Goal: Task Accomplishment & Management: Manage account settings

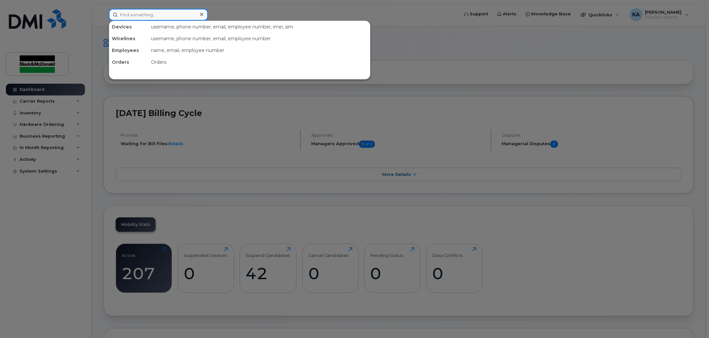
click at [141, 16] on input at bounding box center [158, 15] width 99 height 12
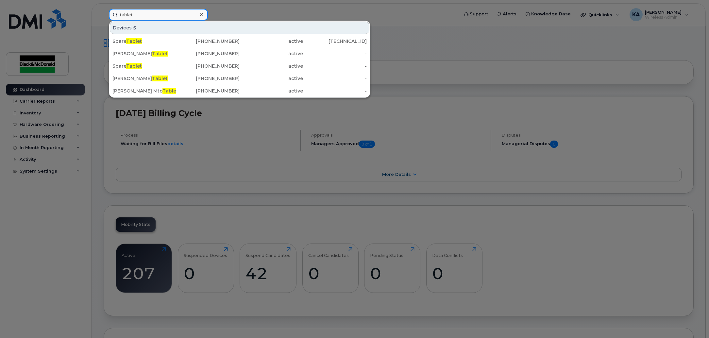
type input "tablet"
click at [179, 12] on input "tablet" at bounding box center [158, 15] width 99 height 12
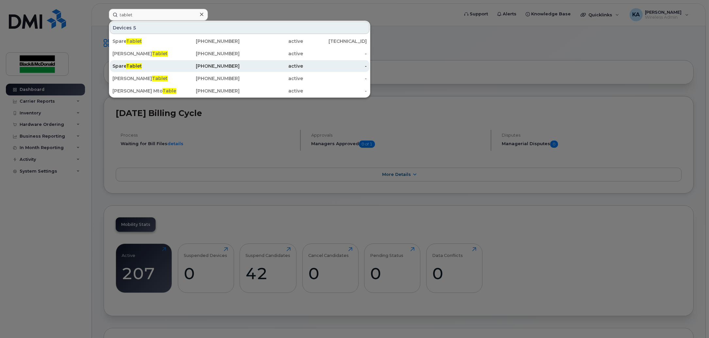
click at [136, 68] on span "Tablet" at bounding box center [134, 66] width 16 height 6
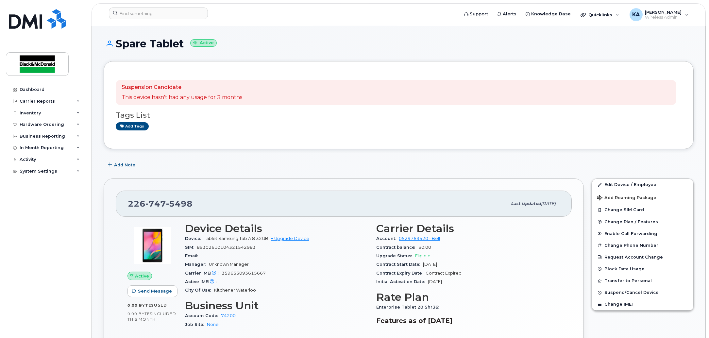
scroll to position [41, 0]
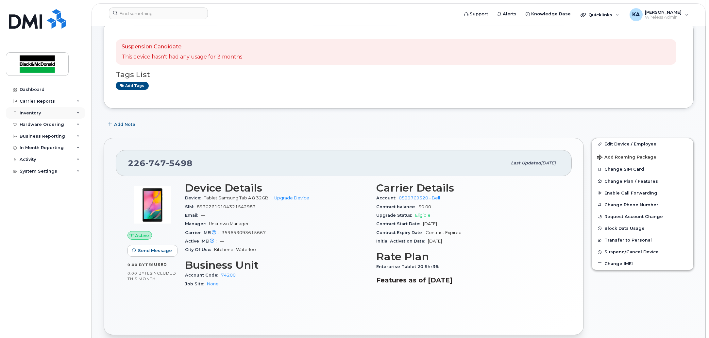
click at [34, 113] on div "Inventory" at bounding box center [30, 113] width 21 height 5
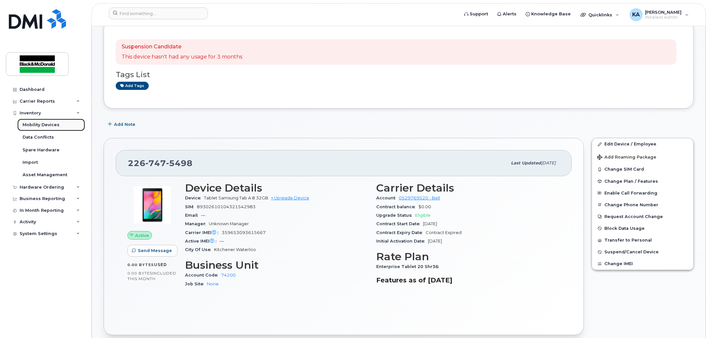
click at [34, 123] on div "Mobility Devices" at bounding box center [41, 125] width 37 height 6
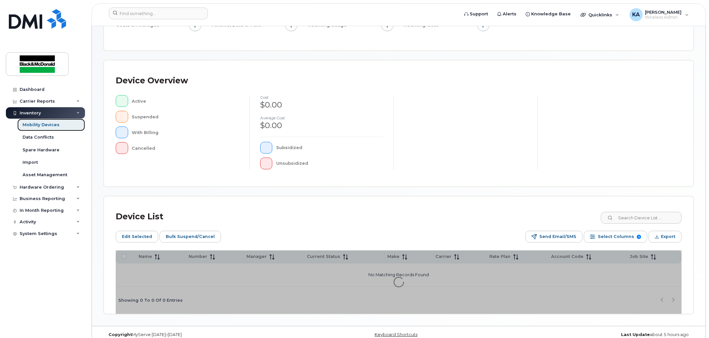
scroll to position [123, 0]
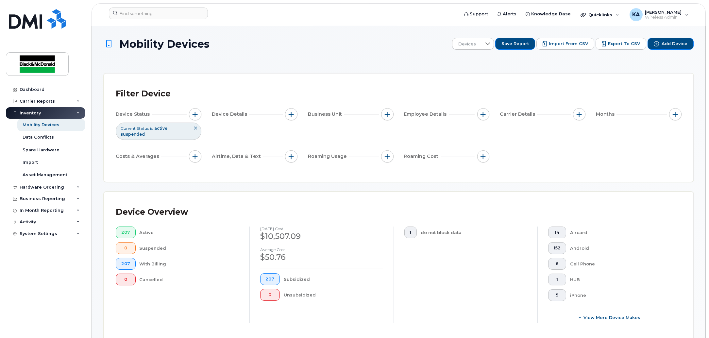
click at [281, 111] on div "Device Details" at bounding box center [255, 114] width 86 height 12
click at [289, 117] on button "button" at bounding box center [291, 114] width 12 height 12
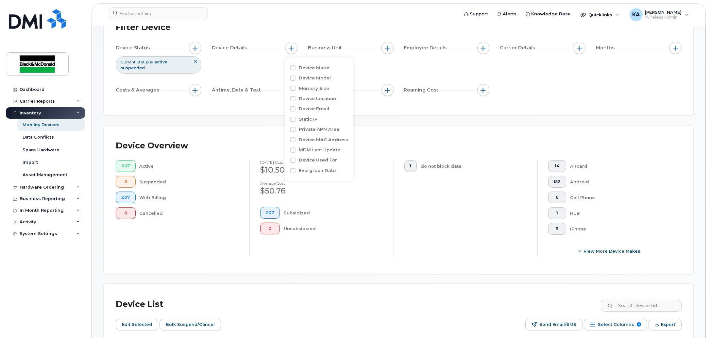
scroll to position [82, 0]
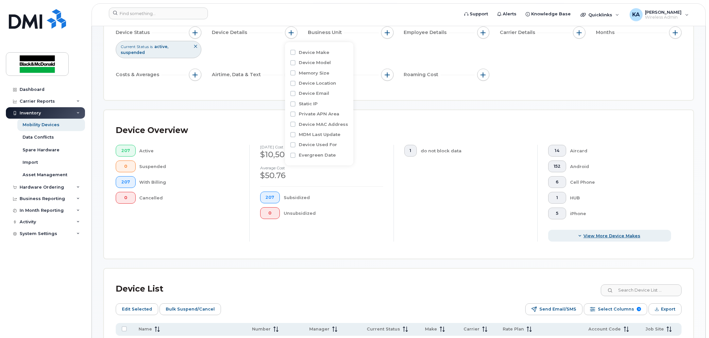
click at [579, 236] on span "button" at bounding box center [580, 236] width 6 height 6
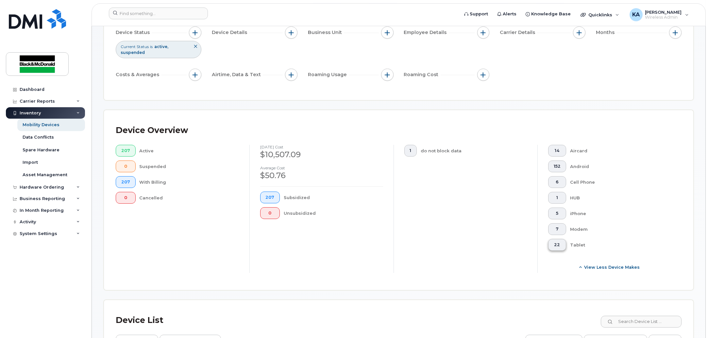
click at [561, 244] on button "22" at bounding box center [558, 245] width 18 height 12
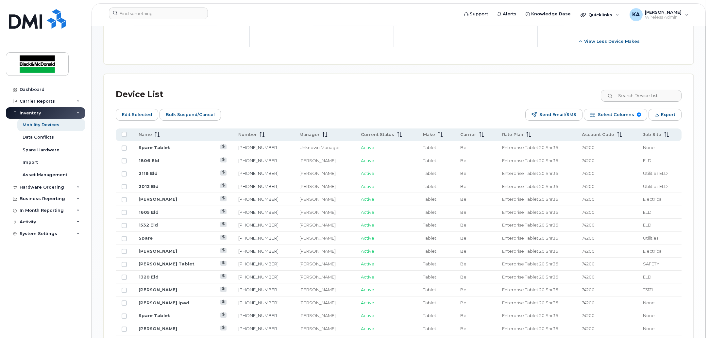
scroll to position [327, 0]
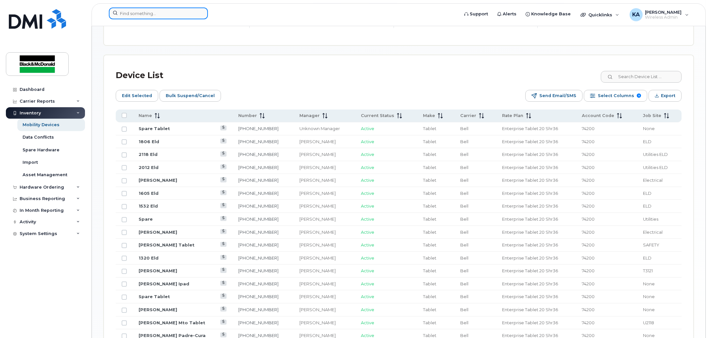
click at [167, 15] on input at bounding box center [158, 14] width 99 height 12
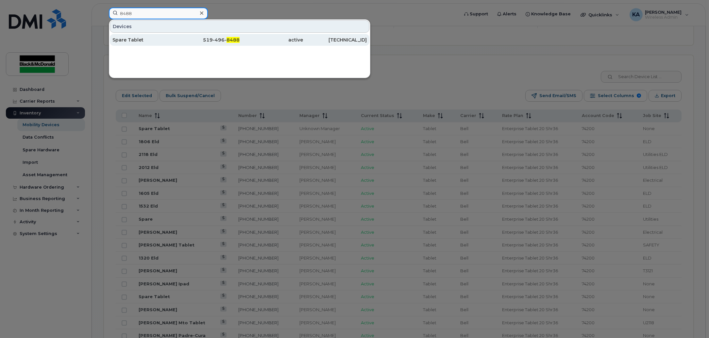
type input "8488"
click at [184, 43] on div "519-496- 8488" at bounding box center [208, 40] width 64 height 7
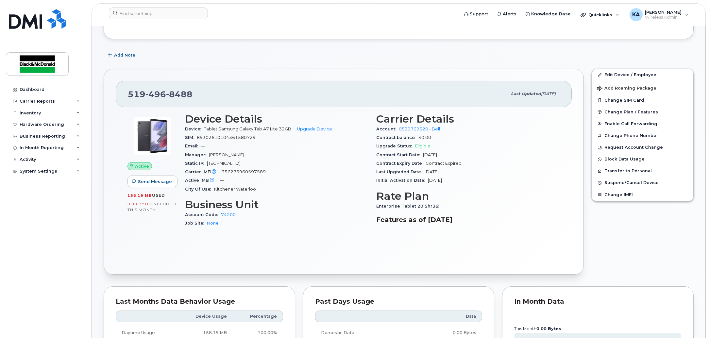
scroll to position [122, 0]
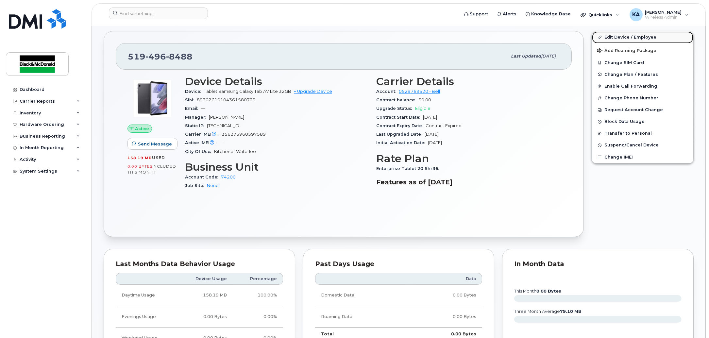
drag, startPoint x: 616, startPoint y: 38, endPoint x: 602, endPoint y: 33, distance: 14.1
click at [615, 37] on link "Edit Device / Employee" at bounding box center [642, 37] width 101 height 12
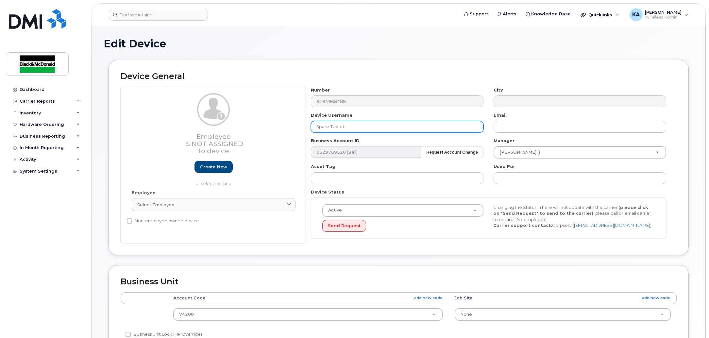
drag, startPoint x: 349, startPoint y: 126, endPoint x: 267, endPoint y: 130, distance: 81.9
click at [267, 130] on div "Employee Is not assigned to device Create new or select existing Employee Selec…" at bounding box center [399, 165] width 556 height 157
type input "Marcus Fowler"
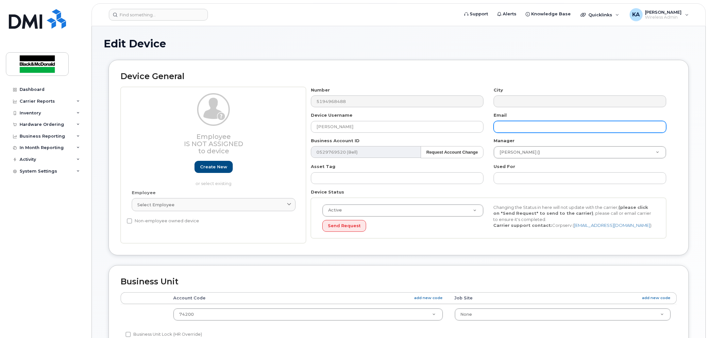
click at [515, 129] on input "text" at bounding box center [580, 127] width 173 height 12
type input "mfowler@robertsonsite.ca"
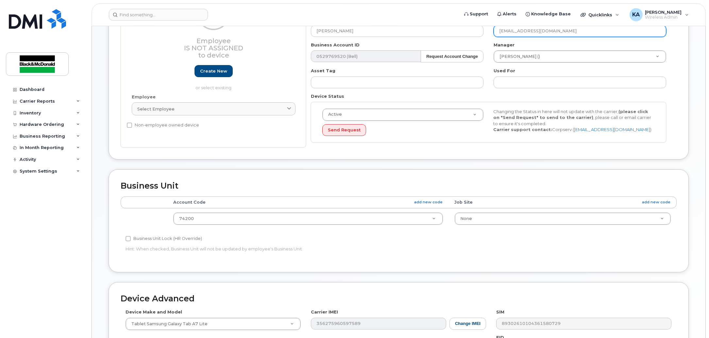
scroll to position [122, 0]
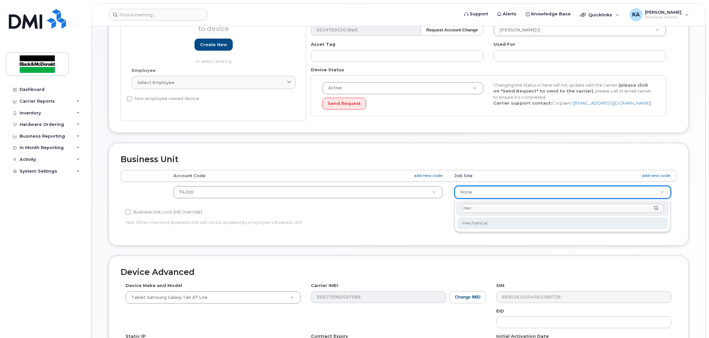
type input "mec"
type input "3398154"
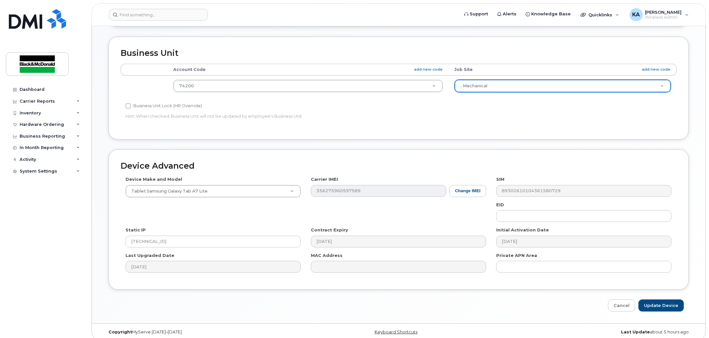
scroll to position [236, 0]
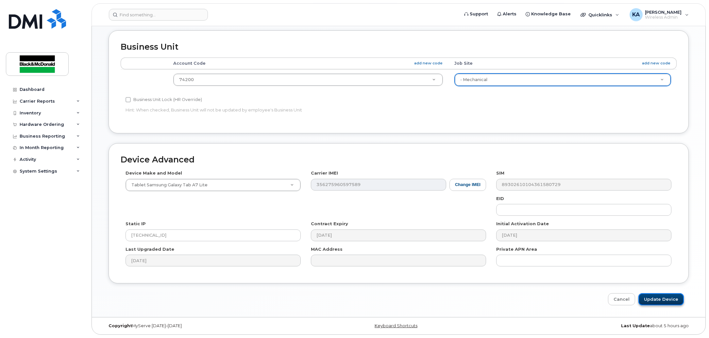
click at [669, 303] on input "Update Device" at bounding box center [661, 299] width 45 height 12
type input "Saving..."
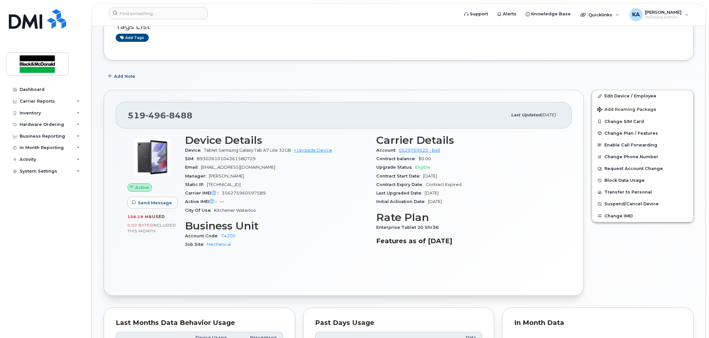
scroll to position [122, 0]
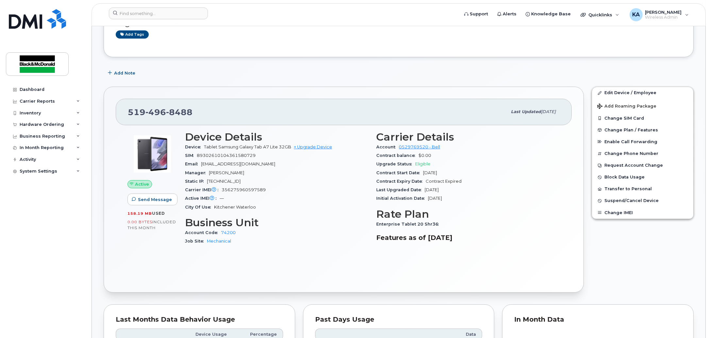
drag, startPoint x: 267, startPoint y: 194, endPoint x: 237, endPoint y: 193, distance: 29.1
click at [237, 193] on section "Device Details Device Tablet Samsung Galaxy Tab A7 Lite 32GB + Upgrade Device S…" at bounding box center [277, 171] width 184 height 80
drag, startPoint x: 262, startPoint y: 191, endPoint x: 222, endPoint y: 189, distance: 39.3
click at [222, 189] on div "Carrier IMEI Carrier IMEI is reported during the last billing cycle or change o…" at bounding box center [277, 190] width 184 height 9
copy span "356275960597589"
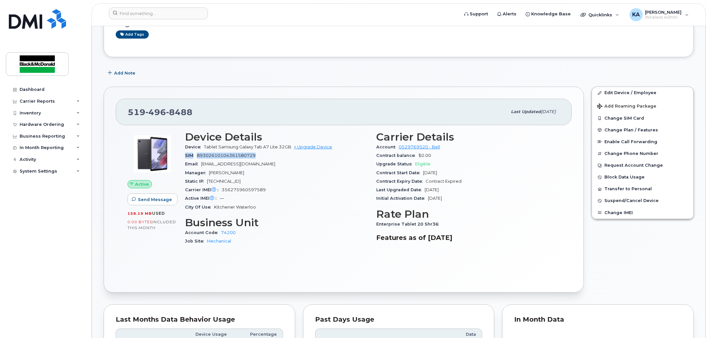
drag, startPoint x: 258, startPoint y: 155, endPoint x: 183, endPoint y: 155, distance: 75.2
click at [183, 155] on div "Device Details Device Tablet Samsung Galaxy Tab A7 Lite 32GB + Upgrade Device S…" at bounding box center [277, 191] width 192 height 128
copy div "SIM 89302610104361580729"
click at [164, 13] on input at bounding box center [158, 14] width 99 height 12
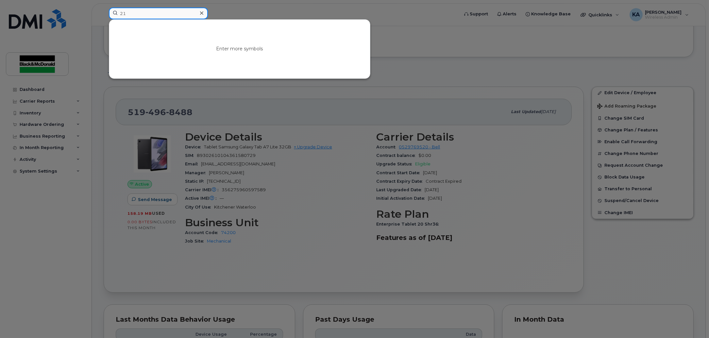
type input "2"
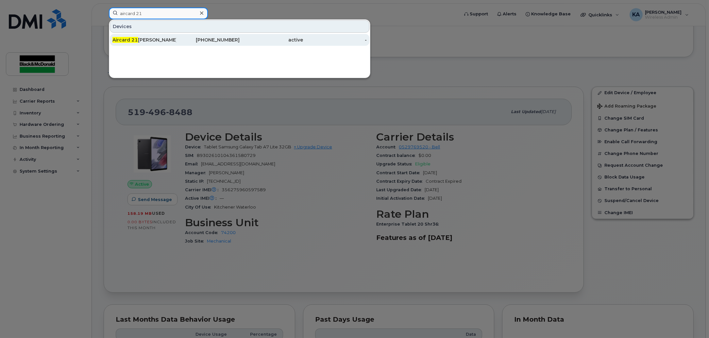
type input "aircard 21"
click at [166, 38] on div "Aircard 21 Mike Ralph" at bounding box center [145, 40] width 64 height 7
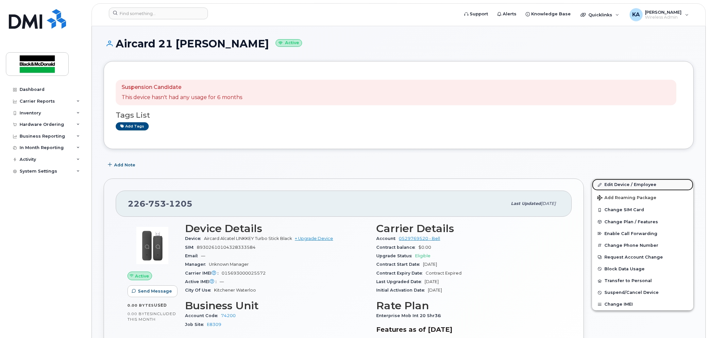
click at [620, 185] on link "Edit Device / Employee" at bounding box center [642, 185] width 101 height 12
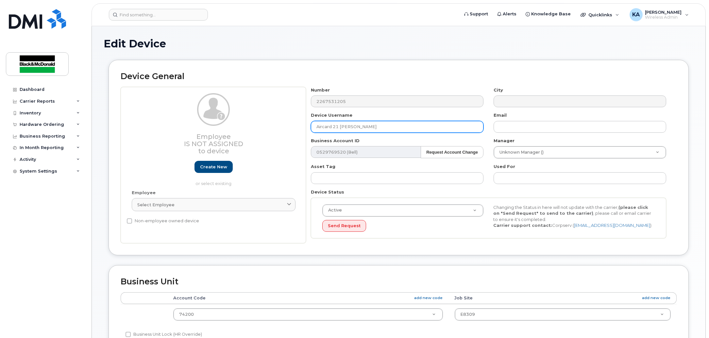
click at [367, 126] on input "Aircard 21 [PERSON_NAME]" at bounding box center [397, 127] width 173 height 12
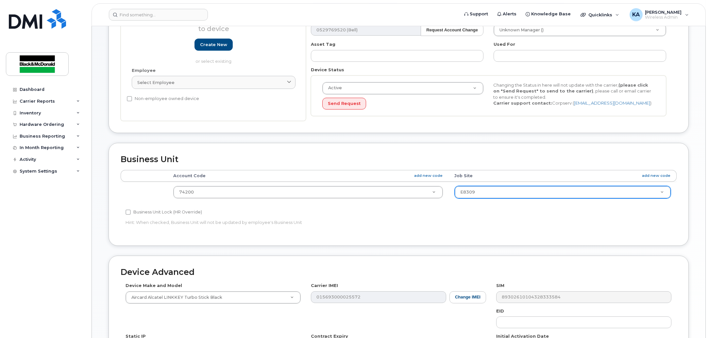
type input "Aircard 21 [PERSON_NAME]"
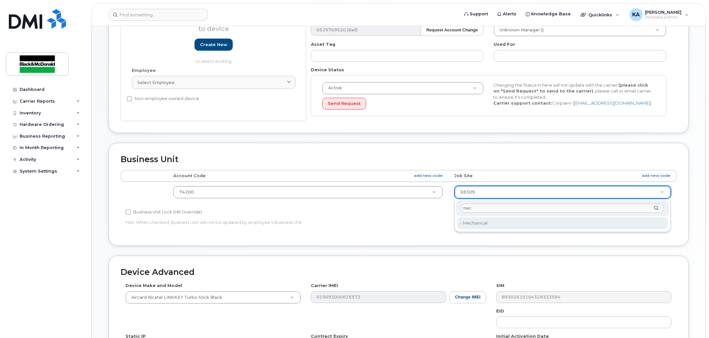
type input "mec"
type input "3398154"
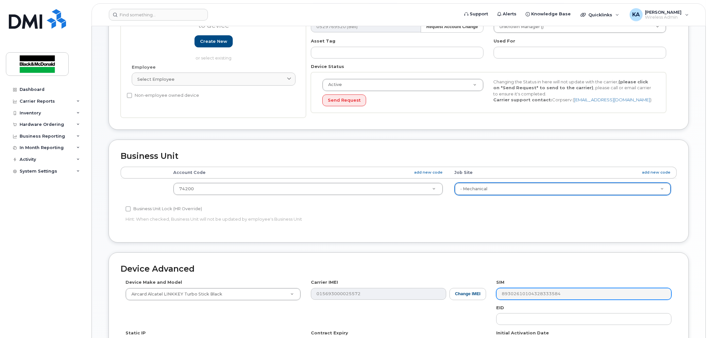
scroll to position [236, 0]
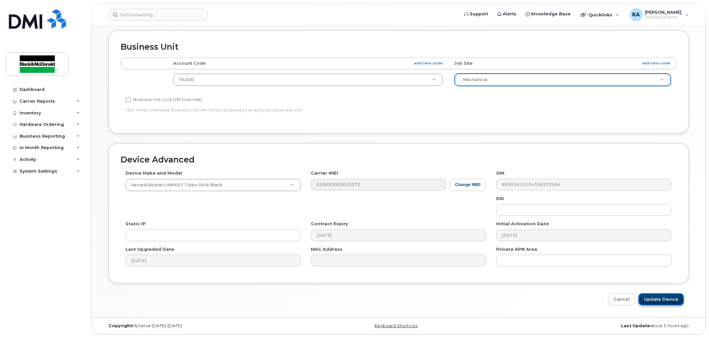
click at [666, 299] on input "Update Device" at bounding box center [661, 299] width 45 height 12
type input "Saving..."
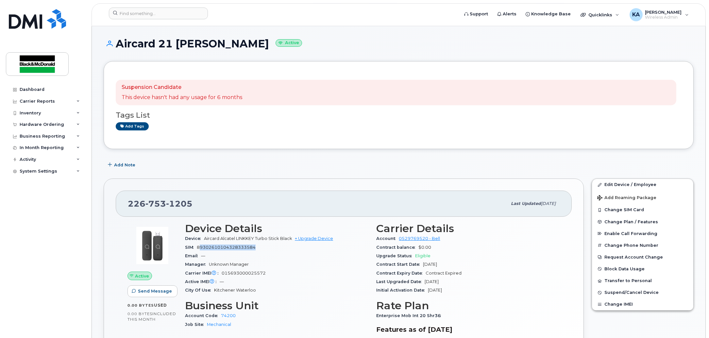
drag, startPoint x: 264, startPoint y: 246, endPoint x: 201, endPoint y: 248, distance: 63.8
click at [201, 248] on div "SIM 89302610104328333584" at bounding box center [277, 247] width 184 height 9
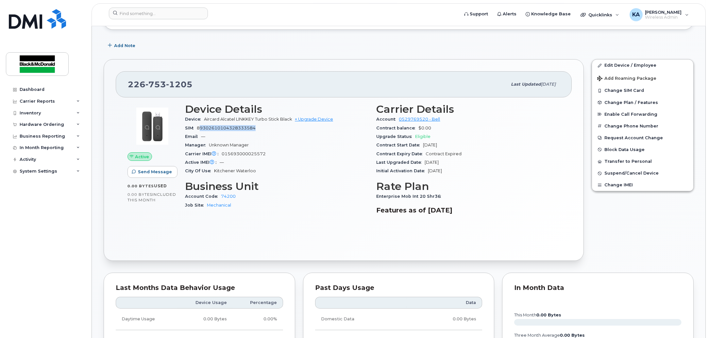
scroll to position [122, 0]
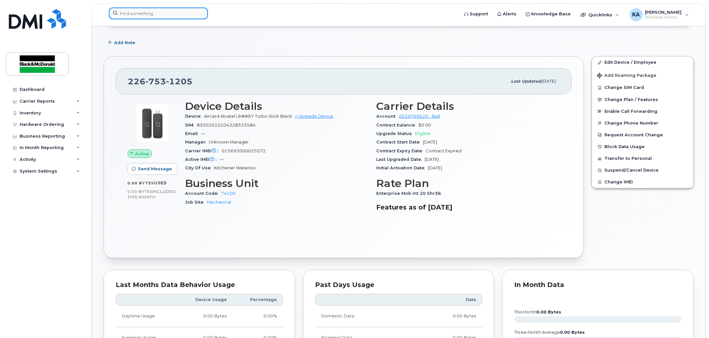
click at [161, 14] on input at bounding box center [158, 14] width 99 height 12
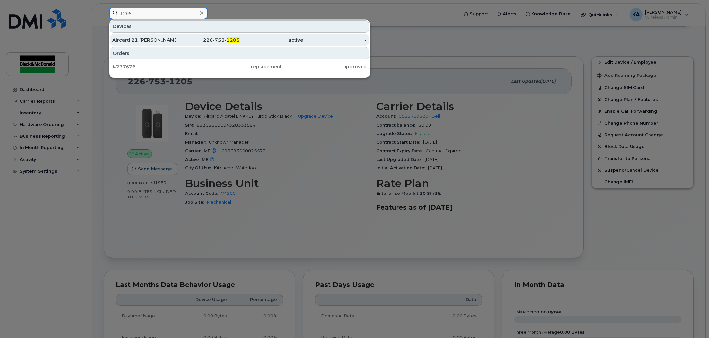
type input "1205"
click at [160, 39] on div "Aircard 21 Marcus Fowler" at bounding box center [145, 40] width 64 height 7
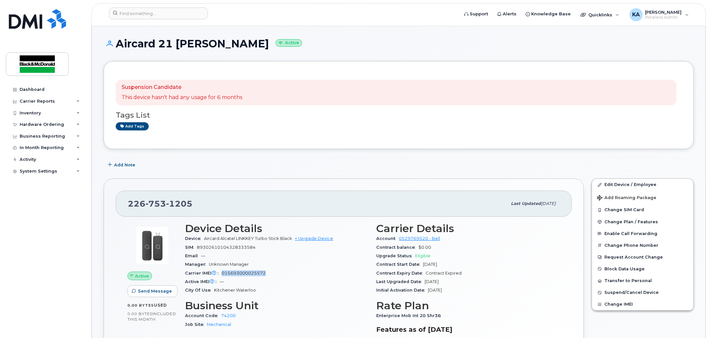
drag, startPoint x: 265, startPoint y: 273, endPoint x: 220, endPoint y: 272, distance: 44.2
click at [220, 272] on div "Carrier IMEI Carrier IMEI is reported during the last billing cycle or change o…" at bounding box center [277, 273] width 184 height 9
copy span "015693000025572"
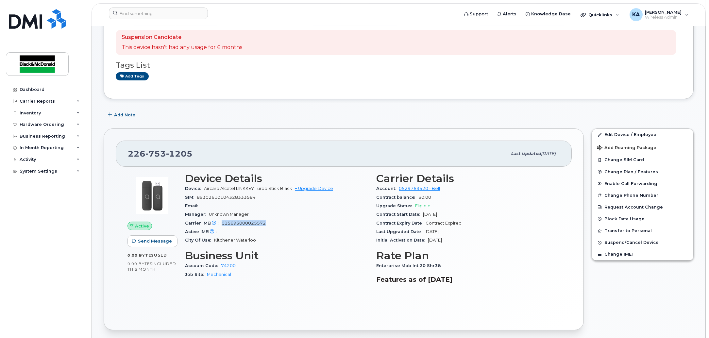
scroll to position [122, 0]
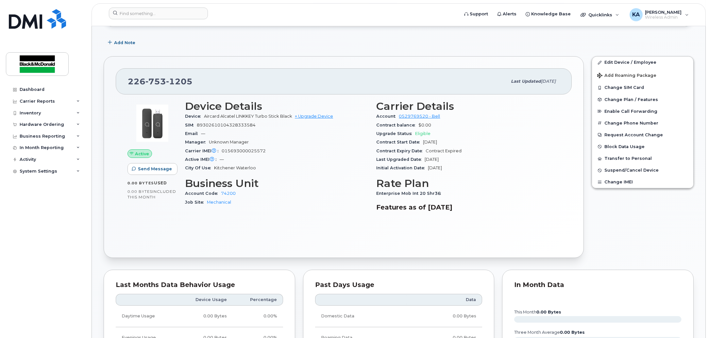
click at [242, 122] on div "SIM [TECHNICAL_ID]" at bounding box center [277, 125] width 184 height 9
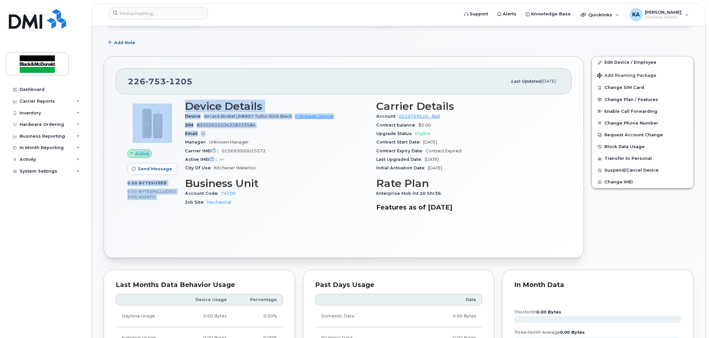
drag, startPoint x: 261, startPoint y: 130, endPoint x: 181, endPoint y: 126, distance: 80.3
click at [181, 126] on div "Device Details Device Aircard Alcatel LINKKEY Turbo Stick Black + Upgrade Devic…" at bounding box center [277, 158] width 192 height 124
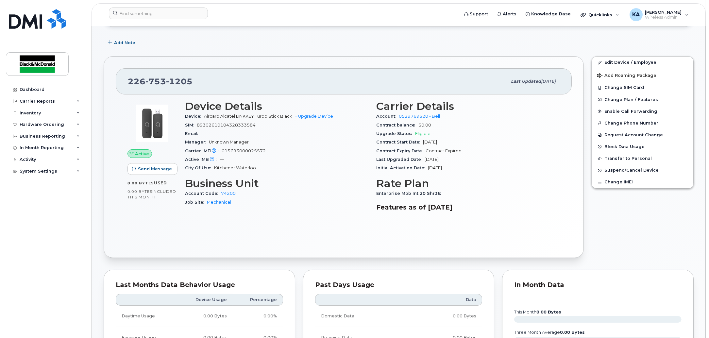
click at [302, 138] on div "Manager Unknown Manager" at bounding box center [277, 142] width 184 height 9
drag, startPoint x: 256, startPoint y: 125, endPoint x: 186, endPoint y: 125, distance: 70.3
click at [186, 125] on div "SIM [TECHNICAL_ID]" at bounding box center [277, 125] width 184 height 9
copy div "SIM [TECHNICAL_ID]"
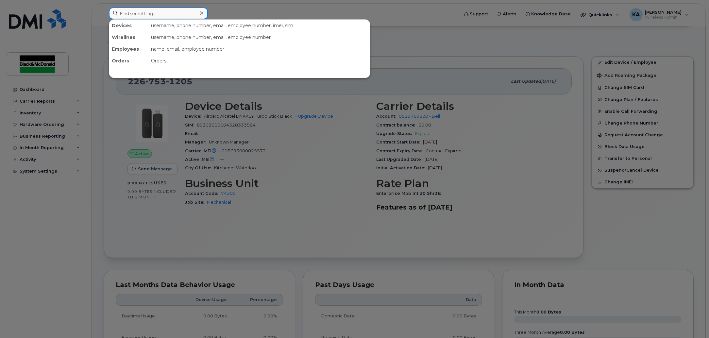
click at [157, 15] on input at bounding box center [158, 14] width 99 height 12
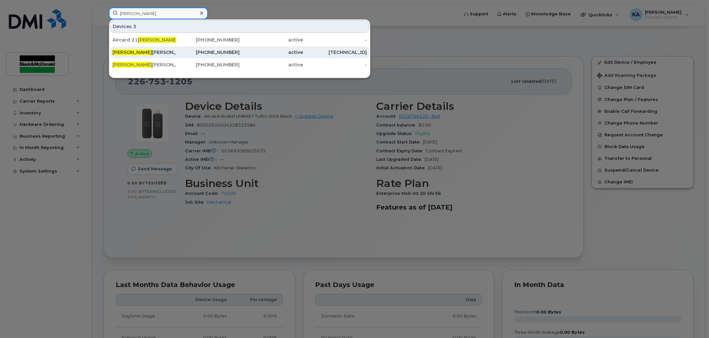
type input "[PERSON_NAME]"
click at [170, 53] on div "[PERSON_NAME]" at bounding box center [145, 52] width 64 height 7
